Goal: Navigation & Orientation: Find specific page/section

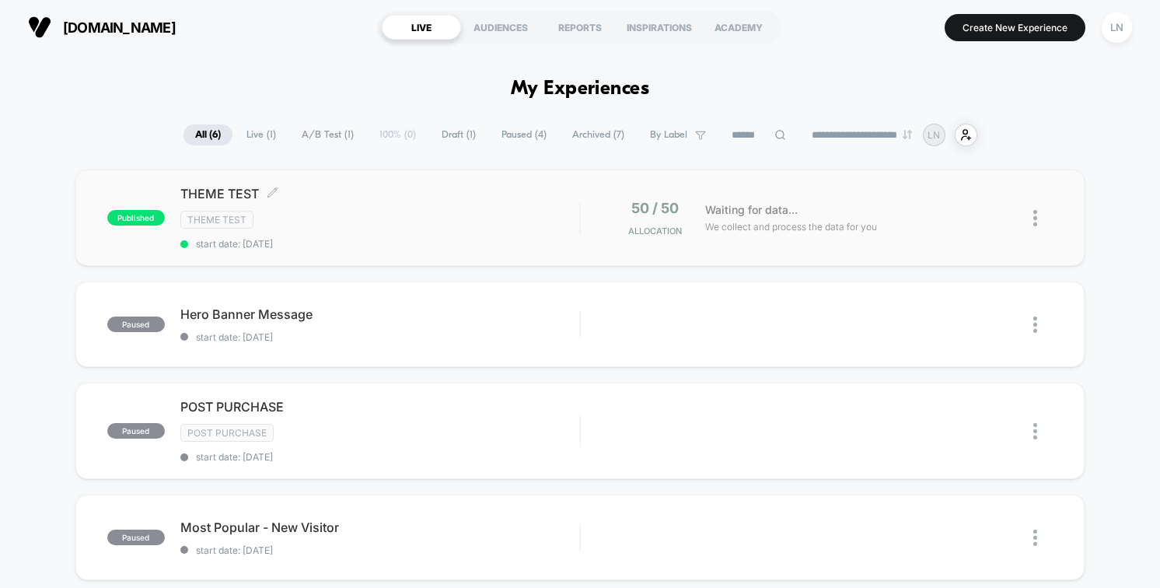
click at [349, 205] on div "THEME TEST Click to edit experience details Click to edit experience details Th…" at bounding box center [379, 218] width 399 height 64
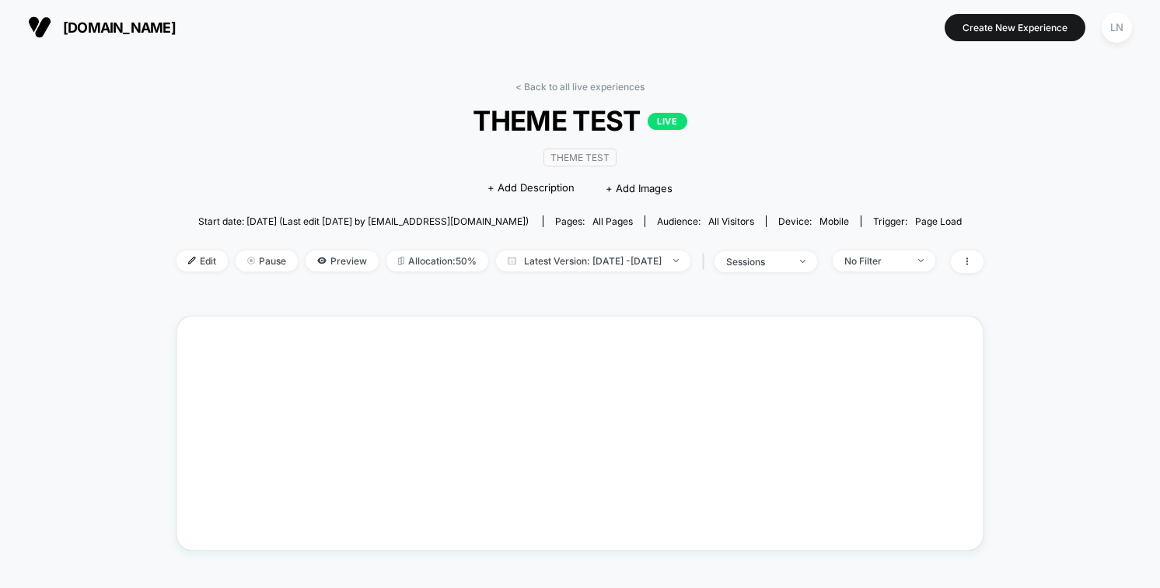
click at [114, 273] on div "< Back to all live experiences THEME TEST LIVE Theme Test Click to edit experie…" at bounding box center [580, 483] width 1160 height 858
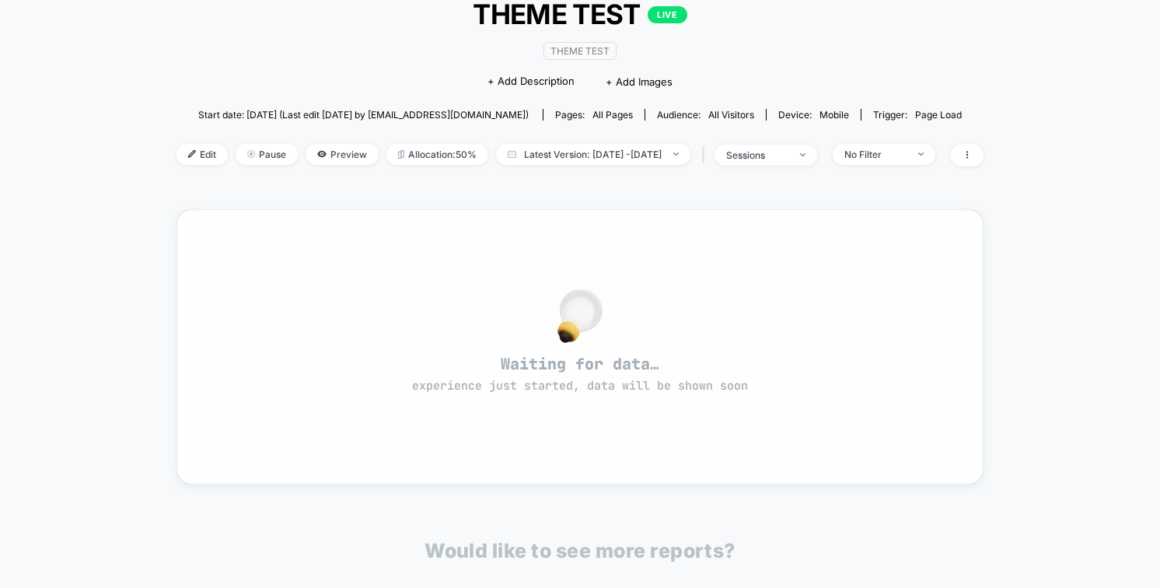
scroll to position [364, 0]
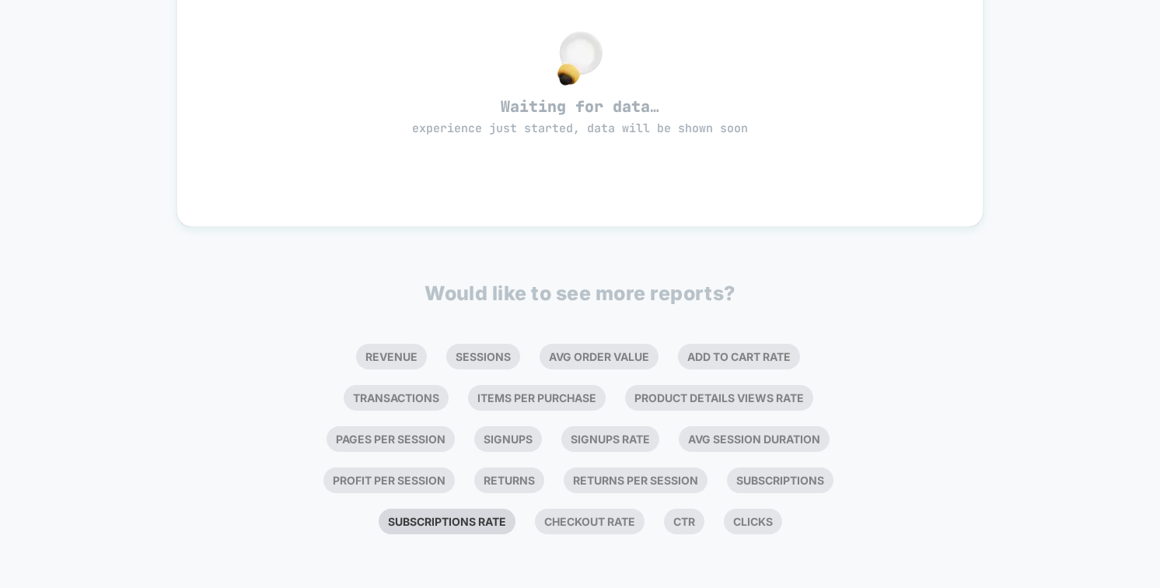
drag, startPoint x: 407, startPoint y: 278, endPoint x: 693, endPoint y: 491, distance: 357.2
click at [693, 491] on div "< Back to all live experiences THEME TEST LIVE Theme Test Click to edit experie…" at bounding box center [579, 124] width 807 height 836
